Goal: Use online tool/utility: Utilize a website feature to perform a specific function

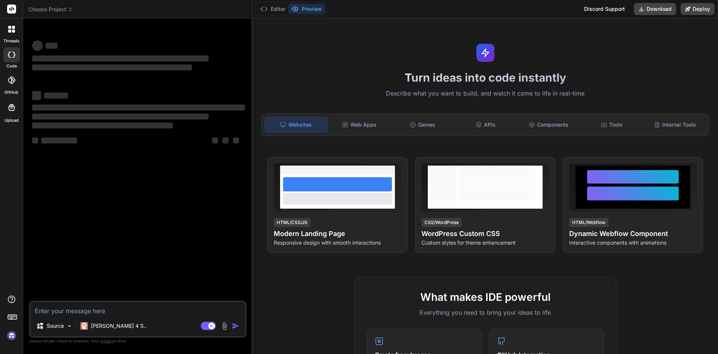
click at [100, 308] on textarea at bounding box center [137, 308] width 215 height 13
type textarea "x"
click at [67, 307] on textarea at bounding box center [137, 308] width 215 height 13
type textarea "<template> <div class="modal fade" id="dndcfrwdSettings" data-bs-backdrop="stat…"
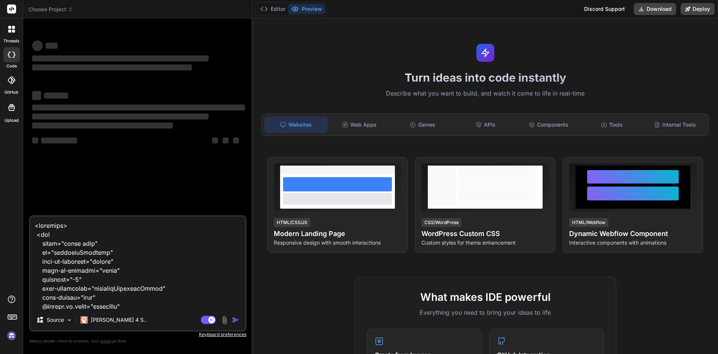
scroll to position [2775, 0]
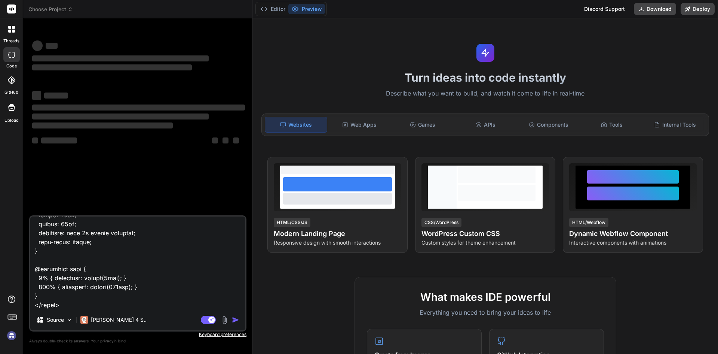
type textarea "x"
click at [96, 288] on textarea at bounding box center [137, 262] width 215 height 93
type textarea "x"
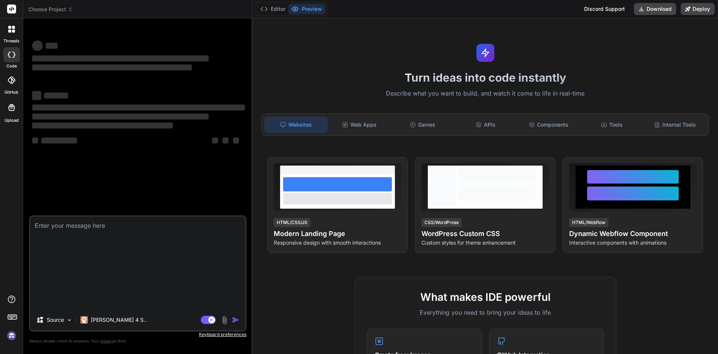
scroll to position [0, 0]
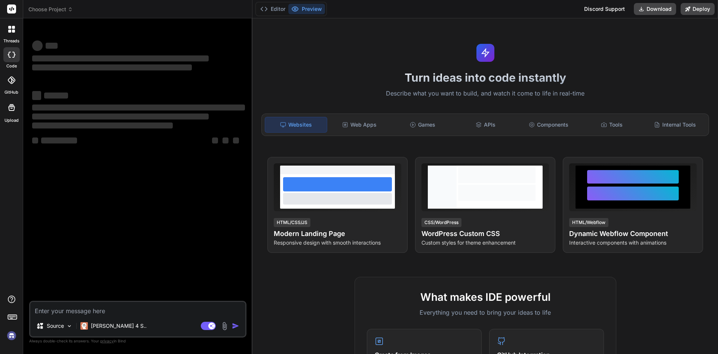
click at [112, 201] on div "‌ ‌ ‌ ‌ ‌ ‌ ‌ ‌ ‌ ‌ ‌ ‌ ‌ ‌" at bounding box center [139, 162] width 216 height 276
type textarea "x"
click at [18, 31] on div at bounding box center [12, 29] width 16 height 16
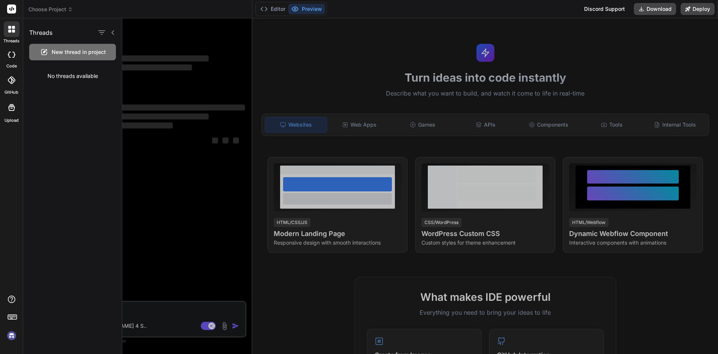
click at [8, 53] on icon at bounding box center [11, 55] width 7 height 6
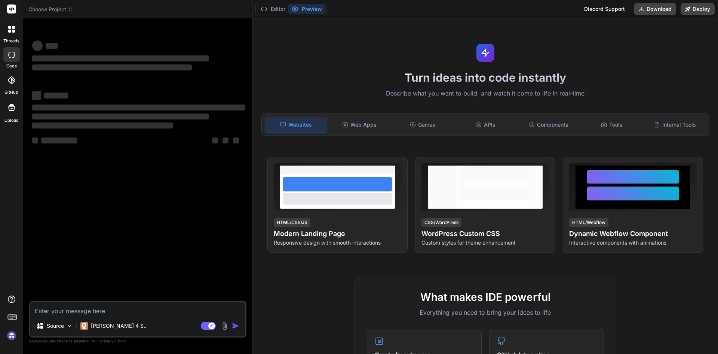
click at [12, 83] on icon at bounding box center [10, 79] width 7 height 7
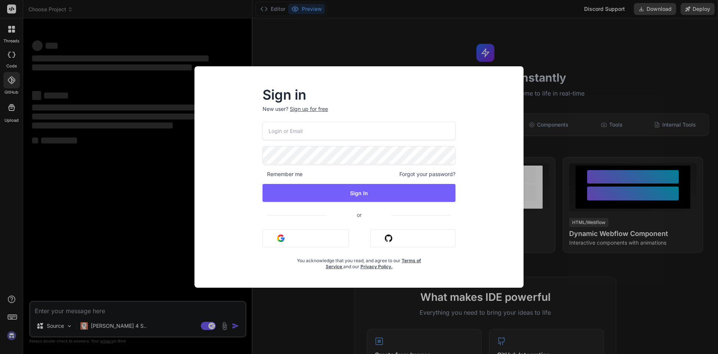
click at [346, 41] on div "Sign in New user? Sign up for free Remember me Forgot your password? Sign In or…" at bounding box center [359, 177] width 718 height 354
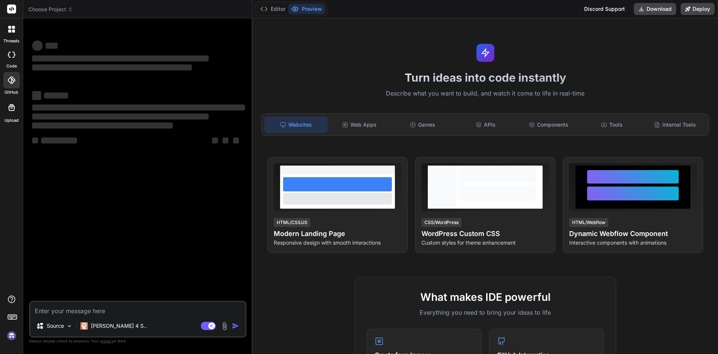
click at [15, 105] on icon at bounding box center [11, 107] width 9 height 9
click at [14, 86] on div at bounding box center [11, 80] width 16 height 16
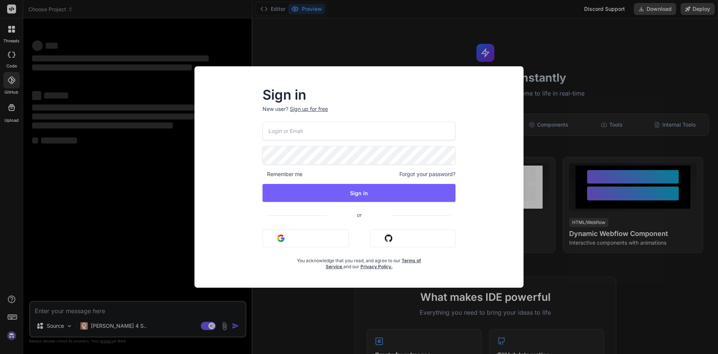
click at [377, 67] on div "Sign in New user? Sign up for free Remember me Forgot your password? Sign In or…" at bounding box center [359, 176] width 329 height 221
click at [377, 58] on div "Sign in New user? Sign up for free Remember me Forgot your password? Sign In or…" at bounding box center [359, 177] width 718 height 354
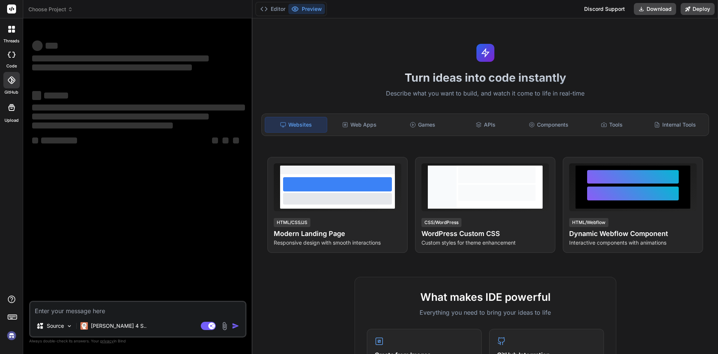
click at [13, 110] on icon at bounding box center [11, 107] width 9 height 9
click at [13, 52] on icon at bounding box center [13, 55] width 3 height 6
click at [19, 36] on div at bounding box center [12, 29] width 16 height 16
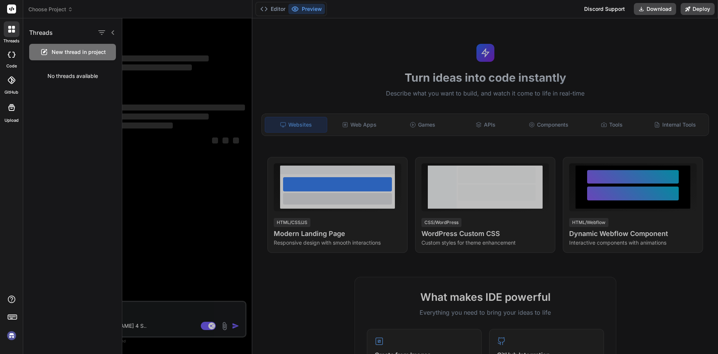
click at [20, 10] on div at bounding box center [11, 9] width 23 height 18
click at [15, 7] on rect at bounding box center [11, 8] width 9 height 9
click at [10, 7] on rect at bounding box center [11, 8] width 9 height 9
click at [115, 30] on icon at bounding box center [113, 33] width 6 height 6
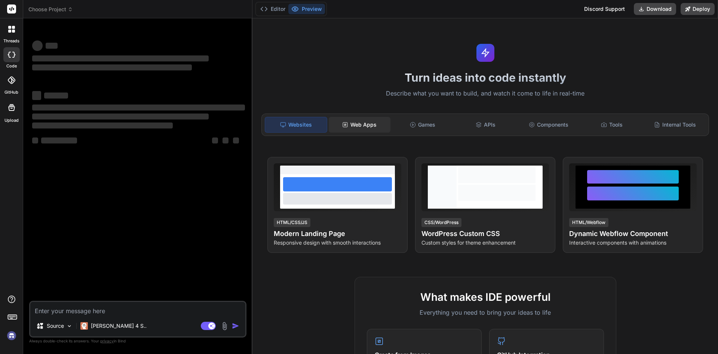
click at [370, 123] on div "Web Apps" at bounding box center [360, 125] width 62 height 16
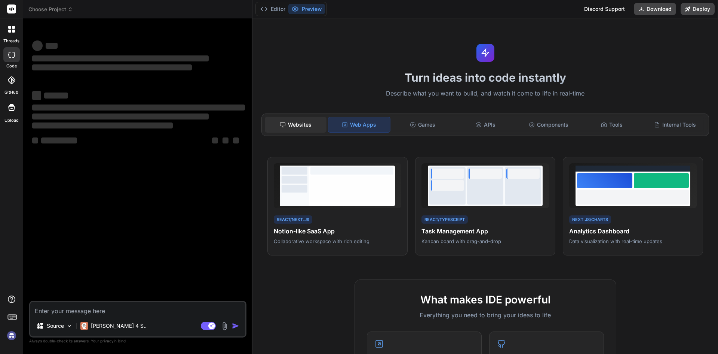
click at [313, 130] on div "Websites" at bounding box center [296, 125] width 62 height 16
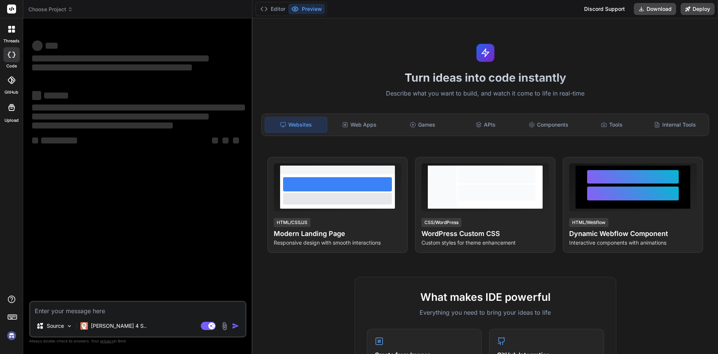
click at [11, 36] on div at bounding box center [12, 29] width 16 height 16
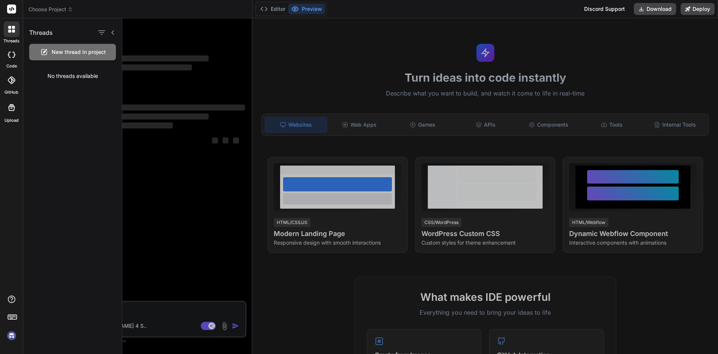
click at [117, 30] on div "Threads" at bounding box center [72, 30] width 99 height 25
click at [115, 30] on icon at bounding box center [113, 33] width 6 height 6
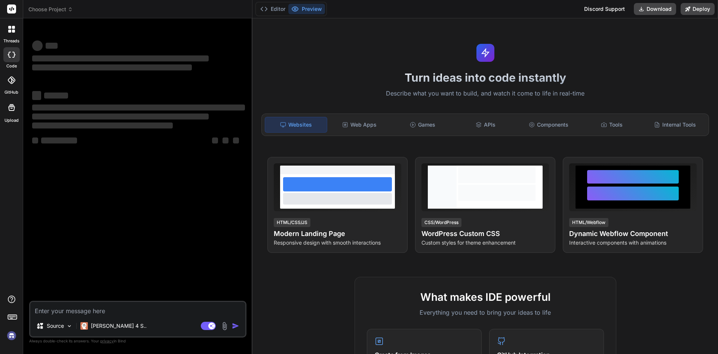
click at [17, 53] on div at bounding box center [11, 54] width 16 height 15
type textarea "x"
click at [15, 12] on rect at bounding box center [11, 8] width 9 height 9
click at [61, 320] on div "Source" at bounding box center [54, 325] width 42 height 15
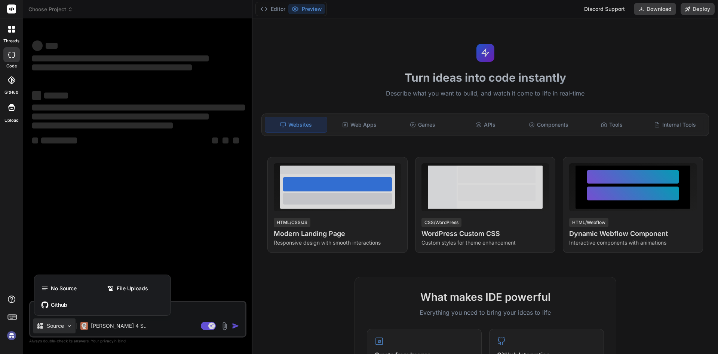
drag, startPoint x: 59, startPoint y: 321, endPoint x: 57, endPoint y: 327, distance: 6.3
click at [58, 321] on div at bounding box center [359, 177] width 718 height 354
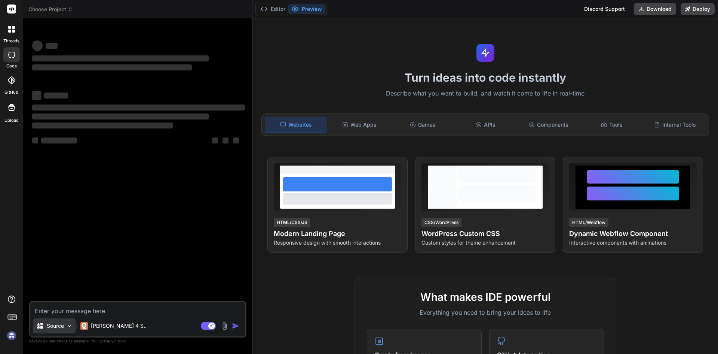
click at [57, 327] on p "Source" at bounding box center [55, 325] width 17 height 7
type textarea "x"
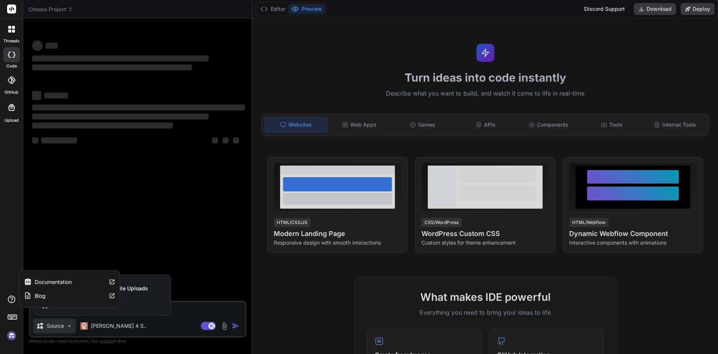
click at [7, 299] on icon at bounding box center [11, 298] width 9 height 9
click at [71, 278] on label "Documentation" at bounding box center [53, 281] width 37 height 7
